Goal: Obtain resource: Obtain resource

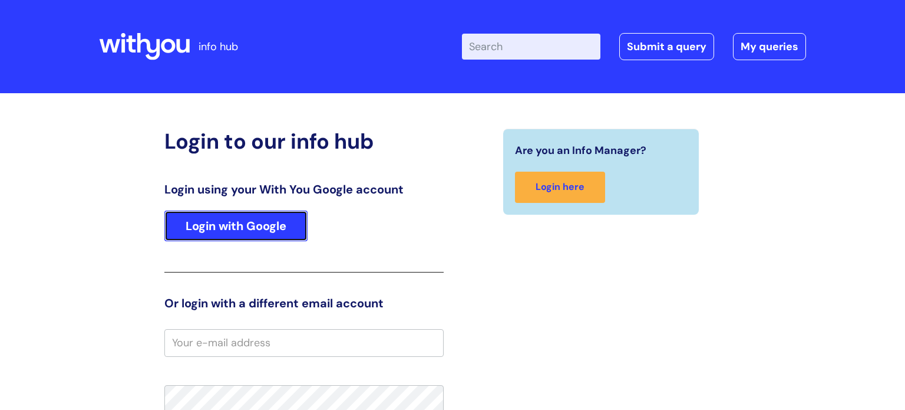
click at [239, 224] on link "Login with Google" at bounding box center [235, 225] width 143 height 31
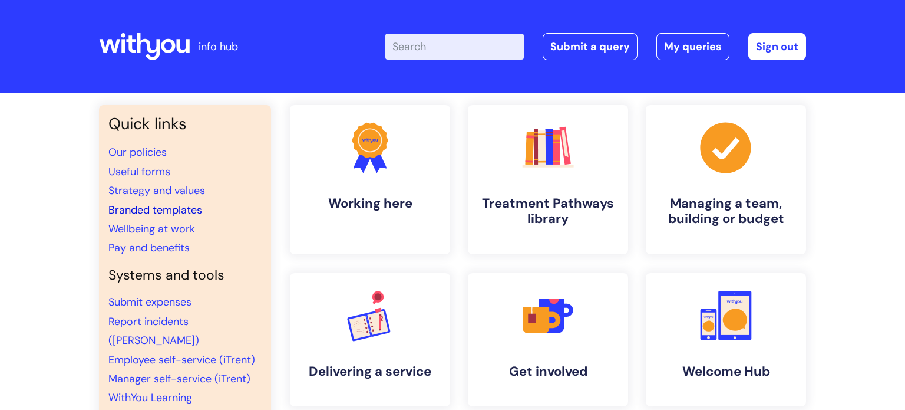
click at [153, 215] on link "Branded templates" at bounding box center [155, 210] width 94 height 14
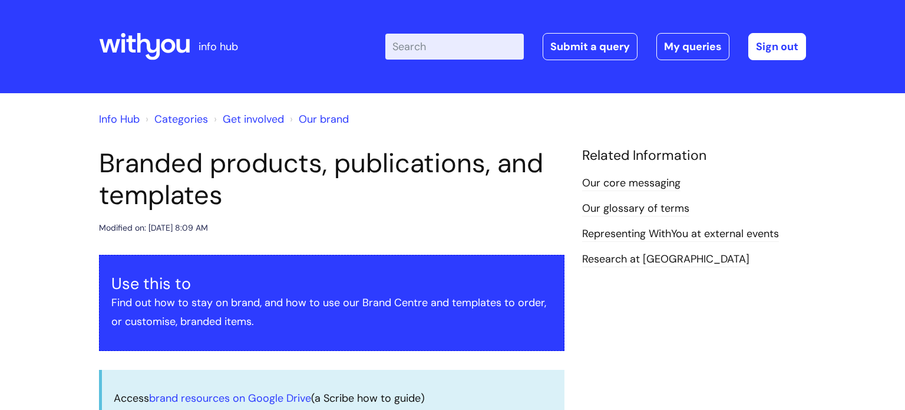
click at [309, 194] on h1 "Branded products, publications, and templates" at bounding box center [331, 179] width 465 height 64
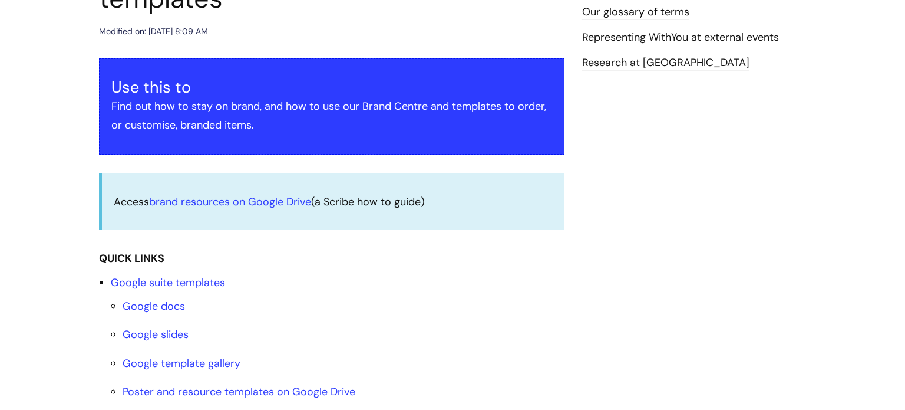
scroll to position [236, 0]
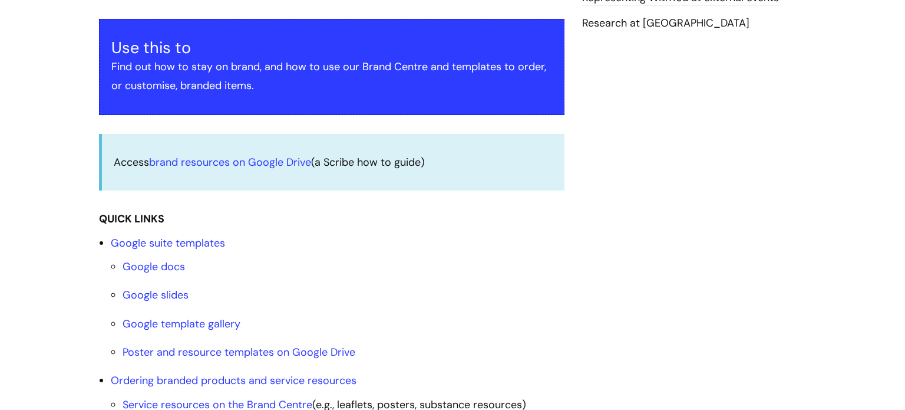
click at [541, 243] on li "Google suite templates Google docs Google slides Google template gallery Poster…" at bounding box center [338, 297] width 454 height 128
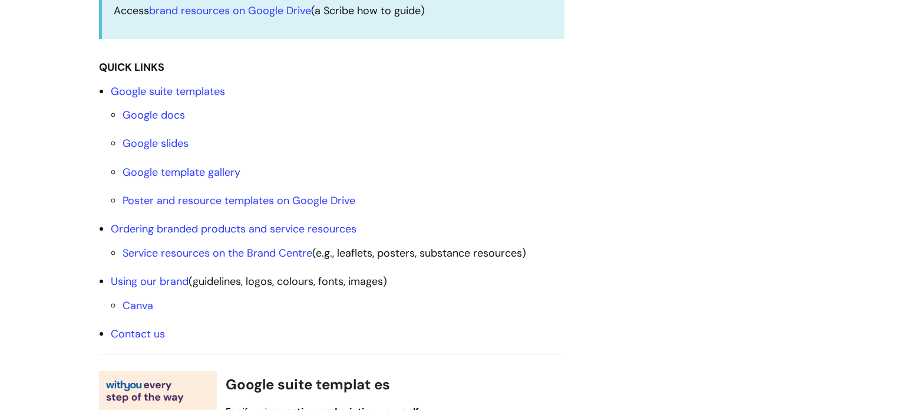
scroll to position [401, 0]
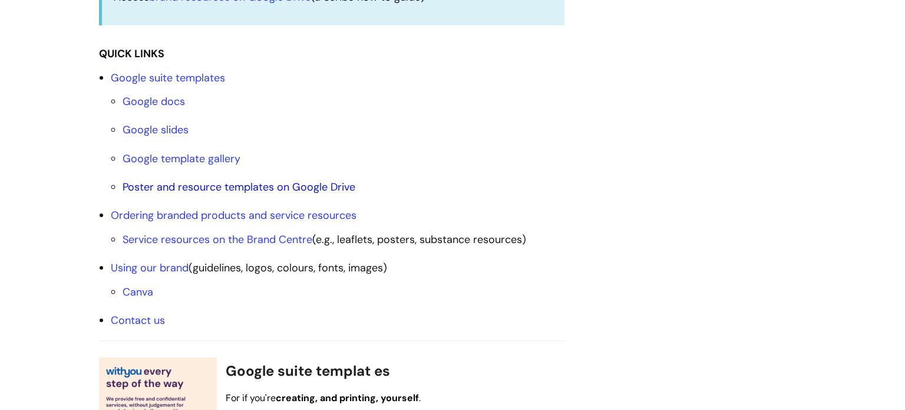
click at [184, 190] on link "Poster and resource templates on Google Drive" at bounding box center [239, 187] width 233 height 14
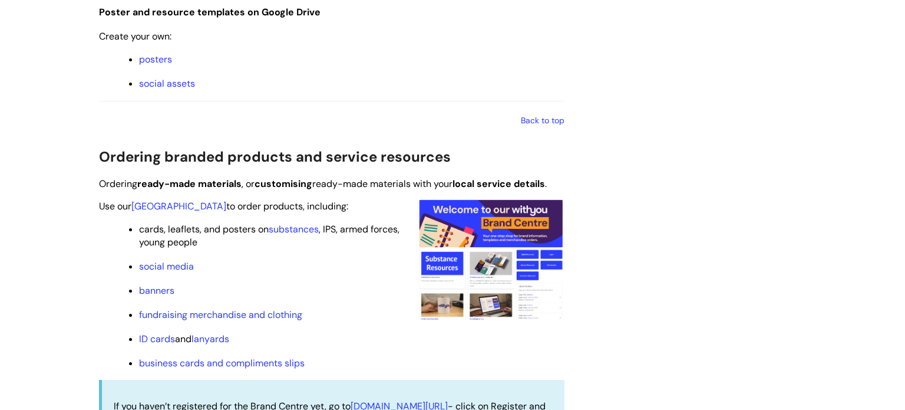
click at [319, 292] on p "banners" at bounding box center [351, 290] width 425 height 13
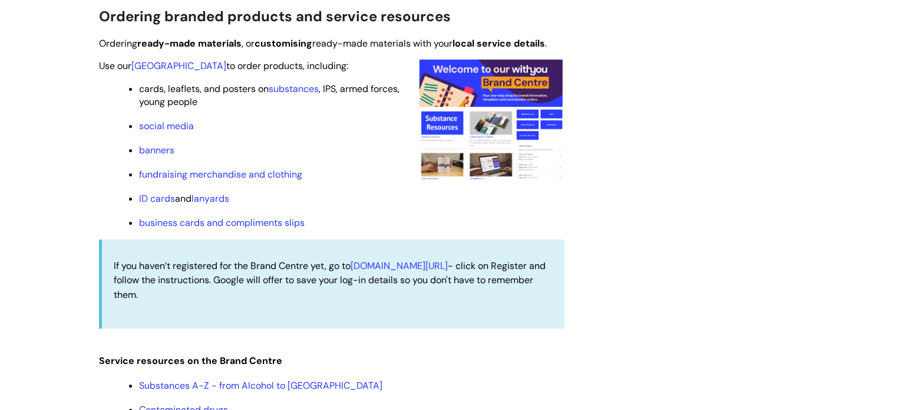
scroll to position [1142, 0]
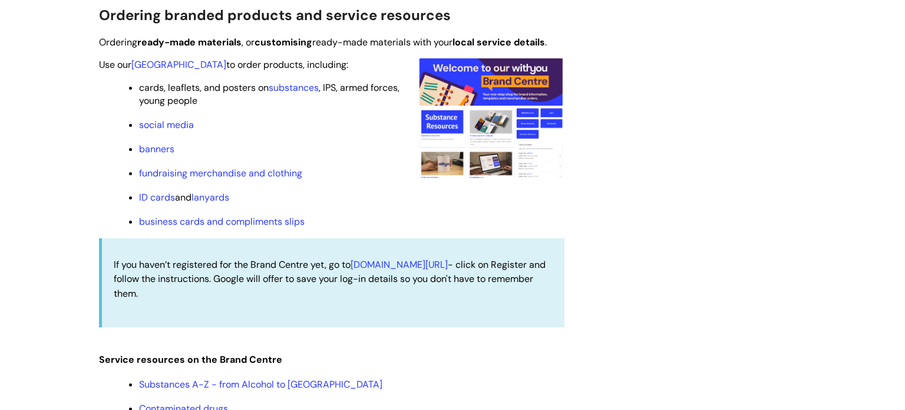
click at [363, 339] on div "Use this to Find out how to stay on brand, and how to use our Brand Centre and …" at bounding box center [331, 76] width 465 height 1926
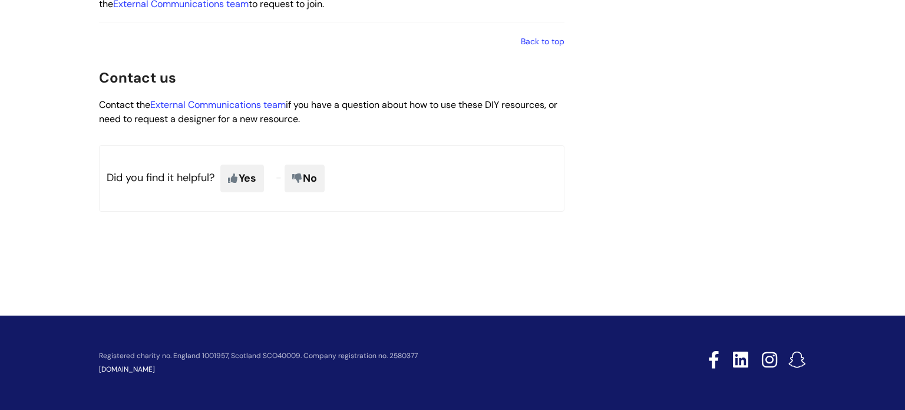
scroll to position [2070, 0]
